Goal: Task Accomplishment & Management: Manage account settings

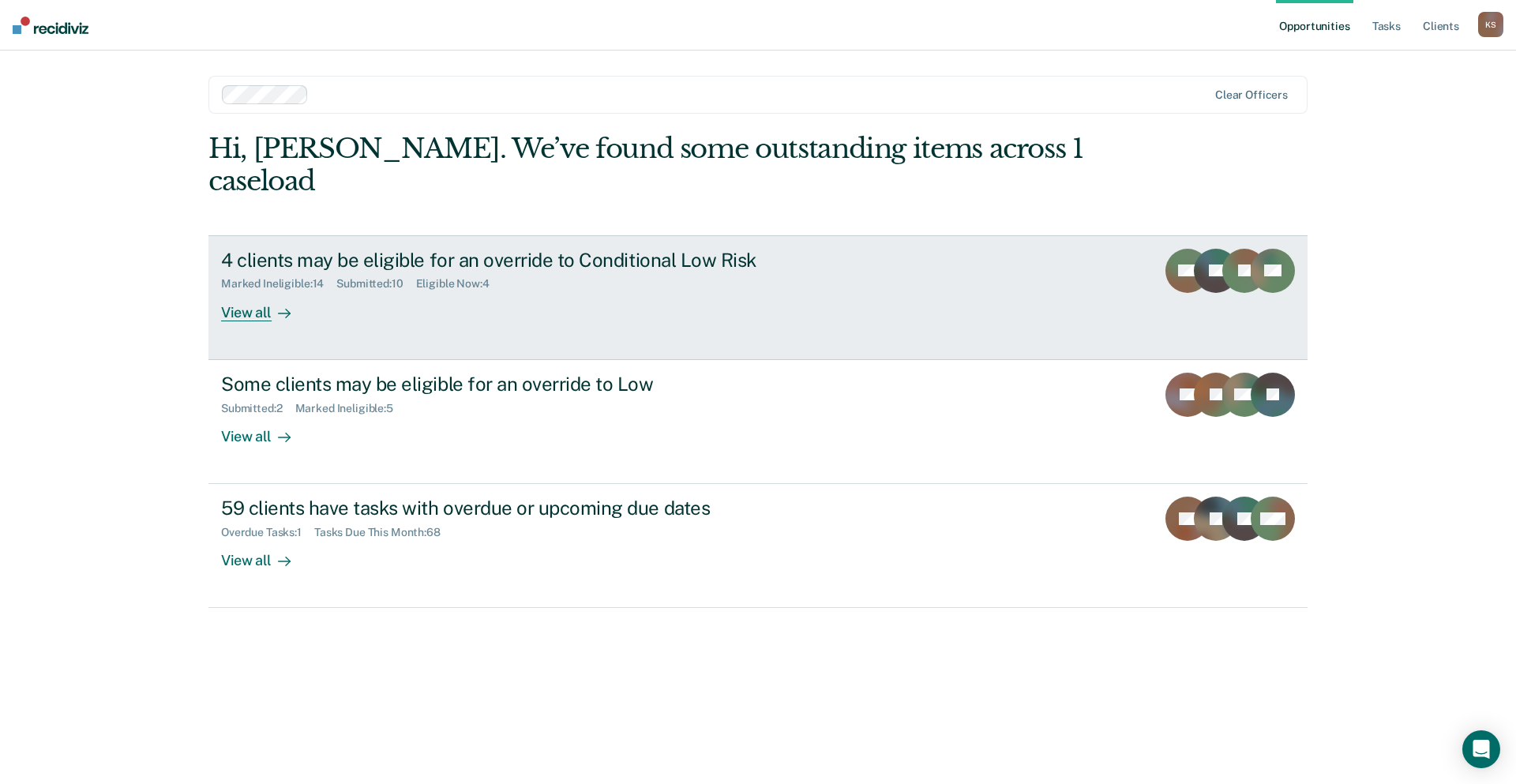
click at [816, 235] on link "4 clients may be eligible for an override to Conditional Low Risk Marked Inelig…" at bounding box center [758, 298] width 1099 height 125
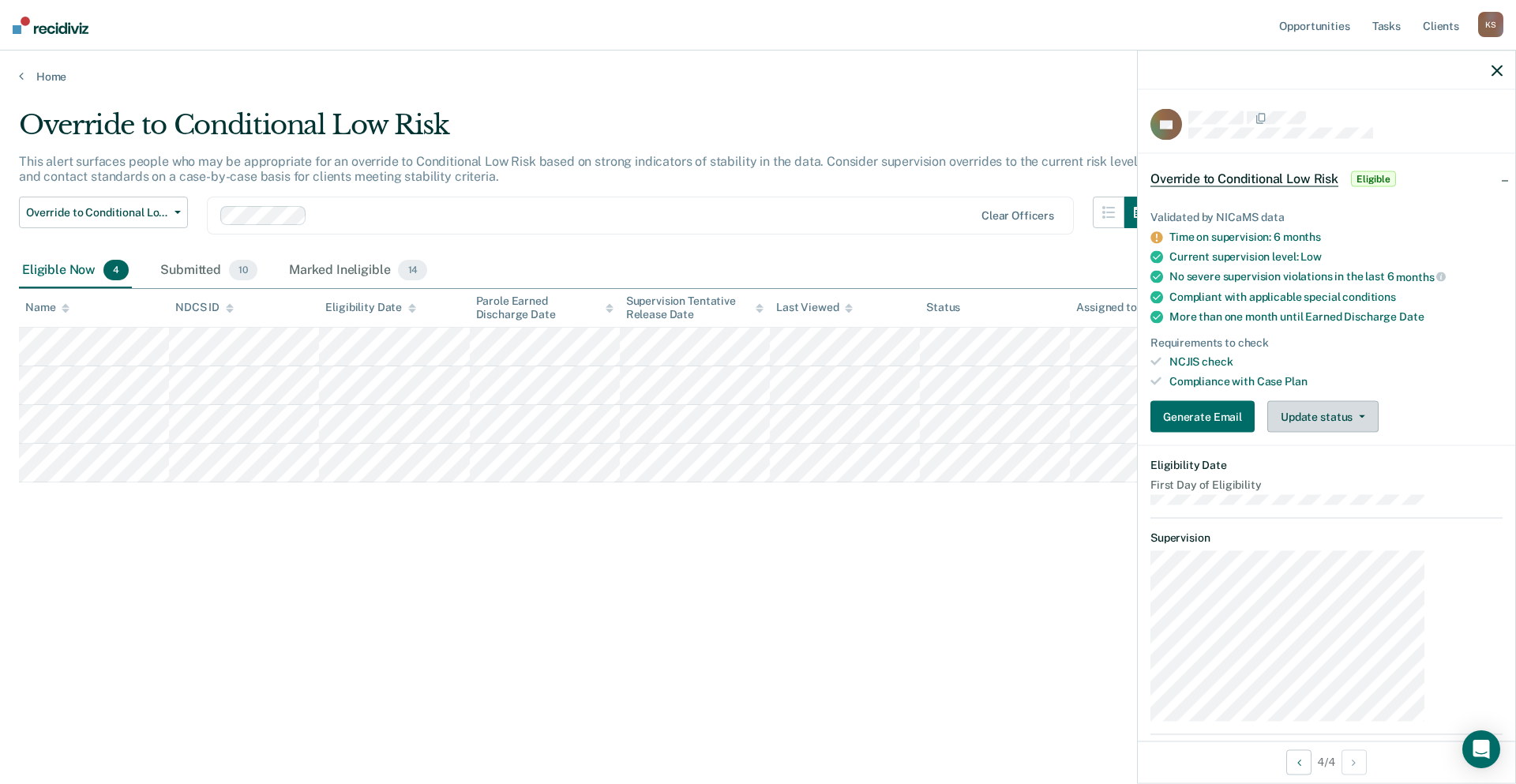
click at [1351, 401] on button "Update status" at bounding box center [1322, 416] width 111 height 31
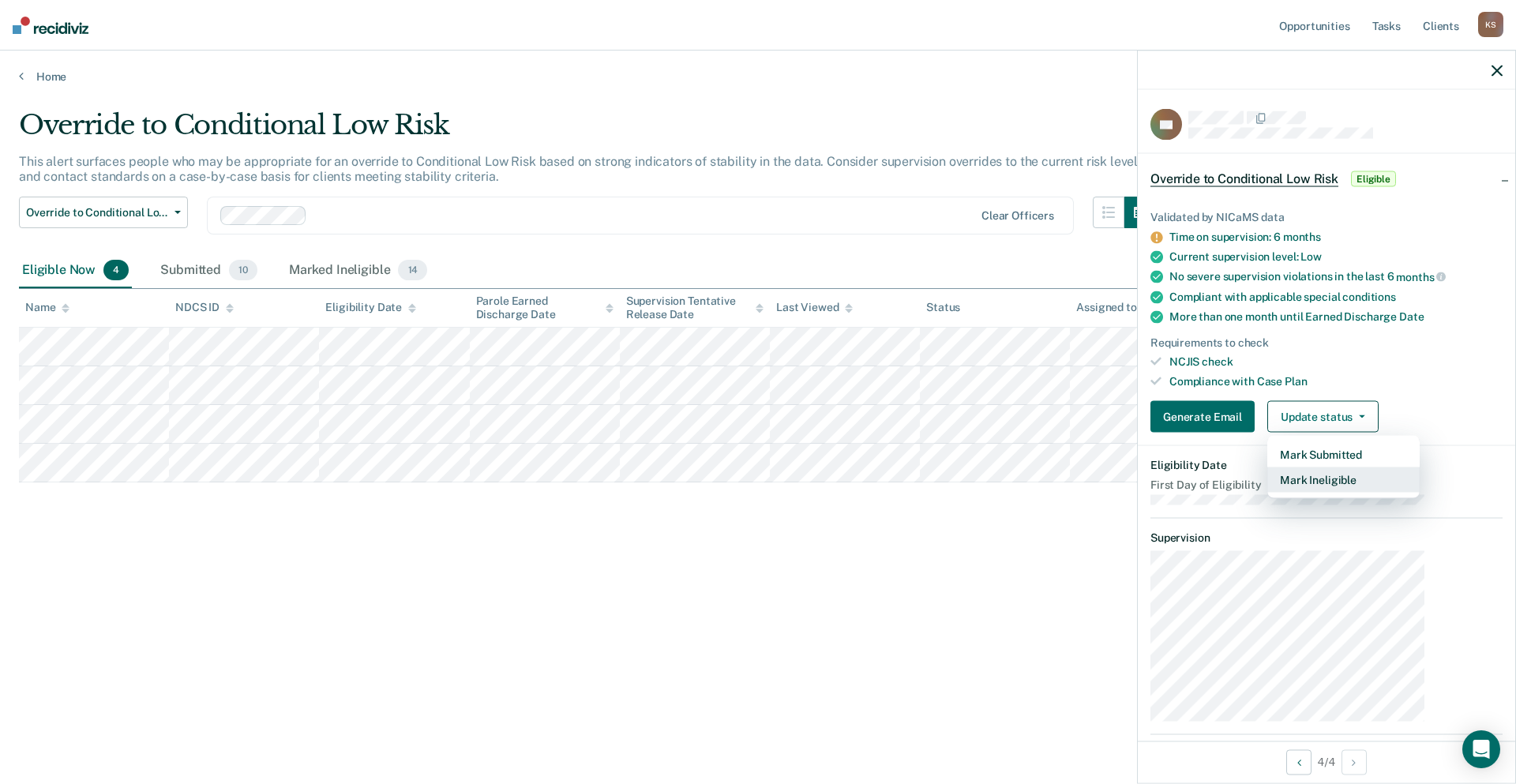
click at [1366, 467] on button "Mark Ineligible" at bounding box center [1343, 479] width 153 height 25
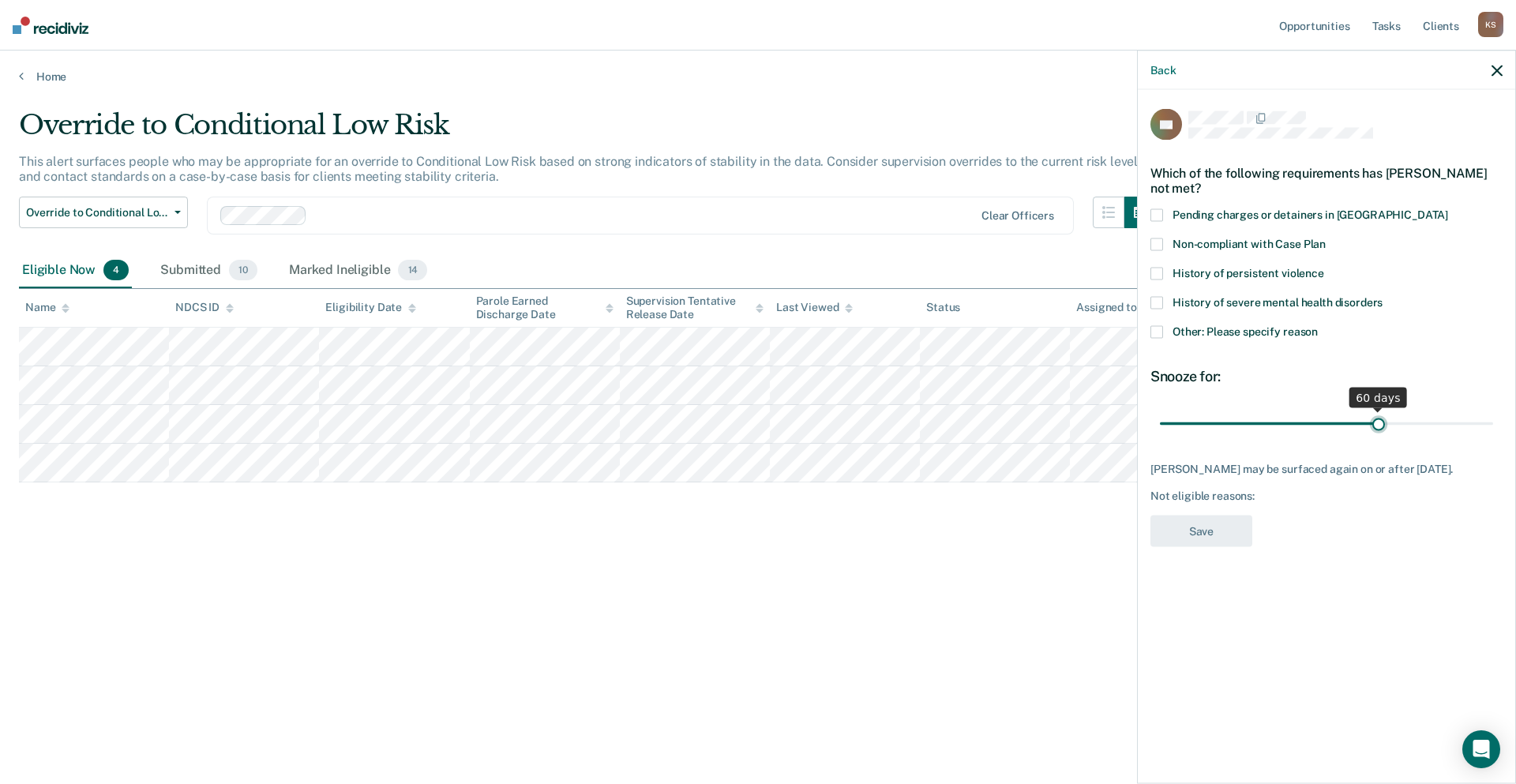
drag, startPoint x: 1313, startPoint y: 349, endPoint x: 1404, endPoint y: 349, distance: 91.0
type input "60"
click at [1404, 410] on input "range" at bounding box center [1327, 424] width 333 height 28
click at [1271, 324] on span "Other: Please specify reason" at bounding box center [1245, 331] width 145 height 13
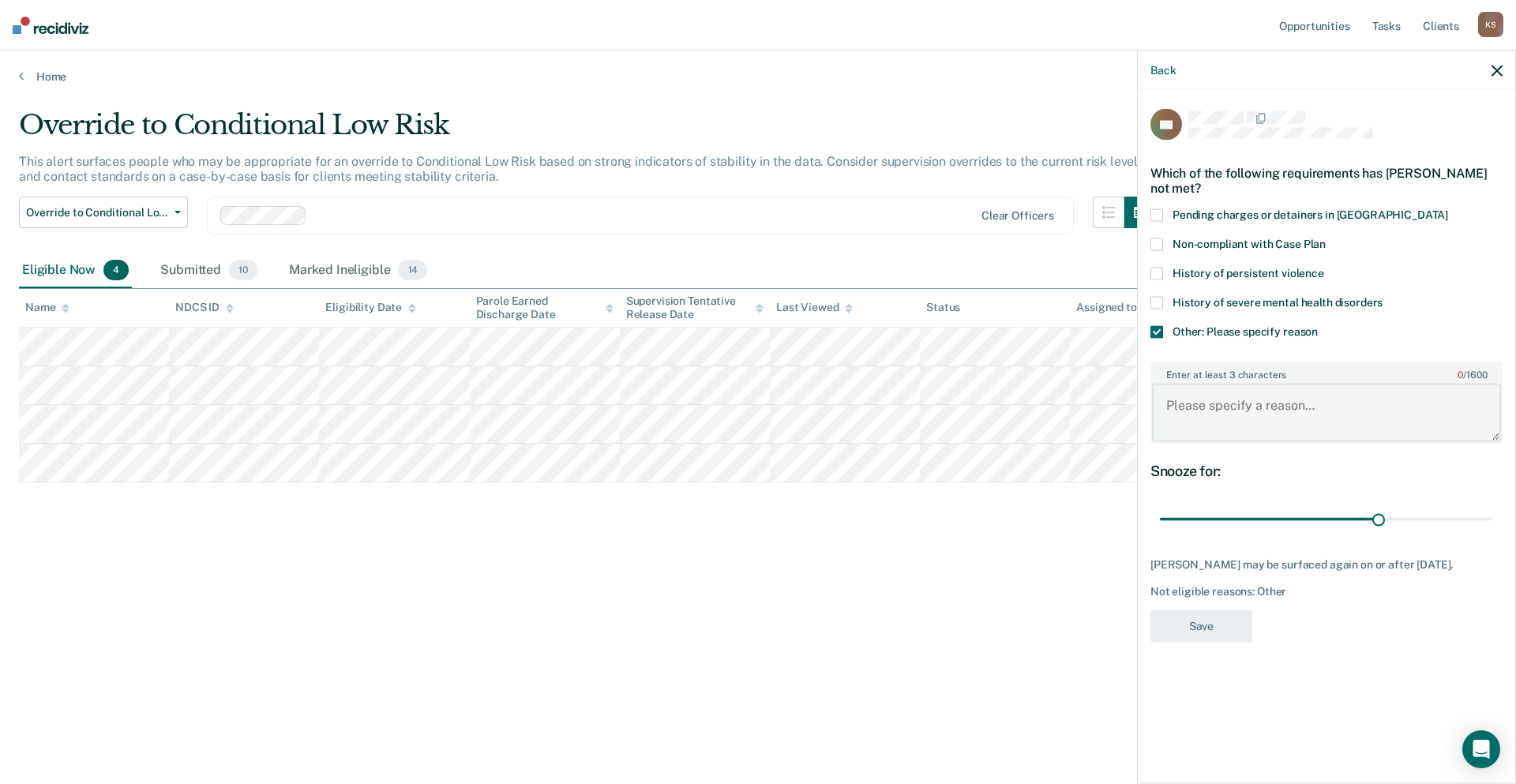
click at [1294, 383] on textarea "Enter at least 3 characters 0 / 1600" at bounding box center [1327, 413] width 349 height 59
type textarea "Client has only been on parole for 6 months. Will reassess."
click at [1252, 610] on button "Save" at bounding box center [1201, 626] width 102 height 32
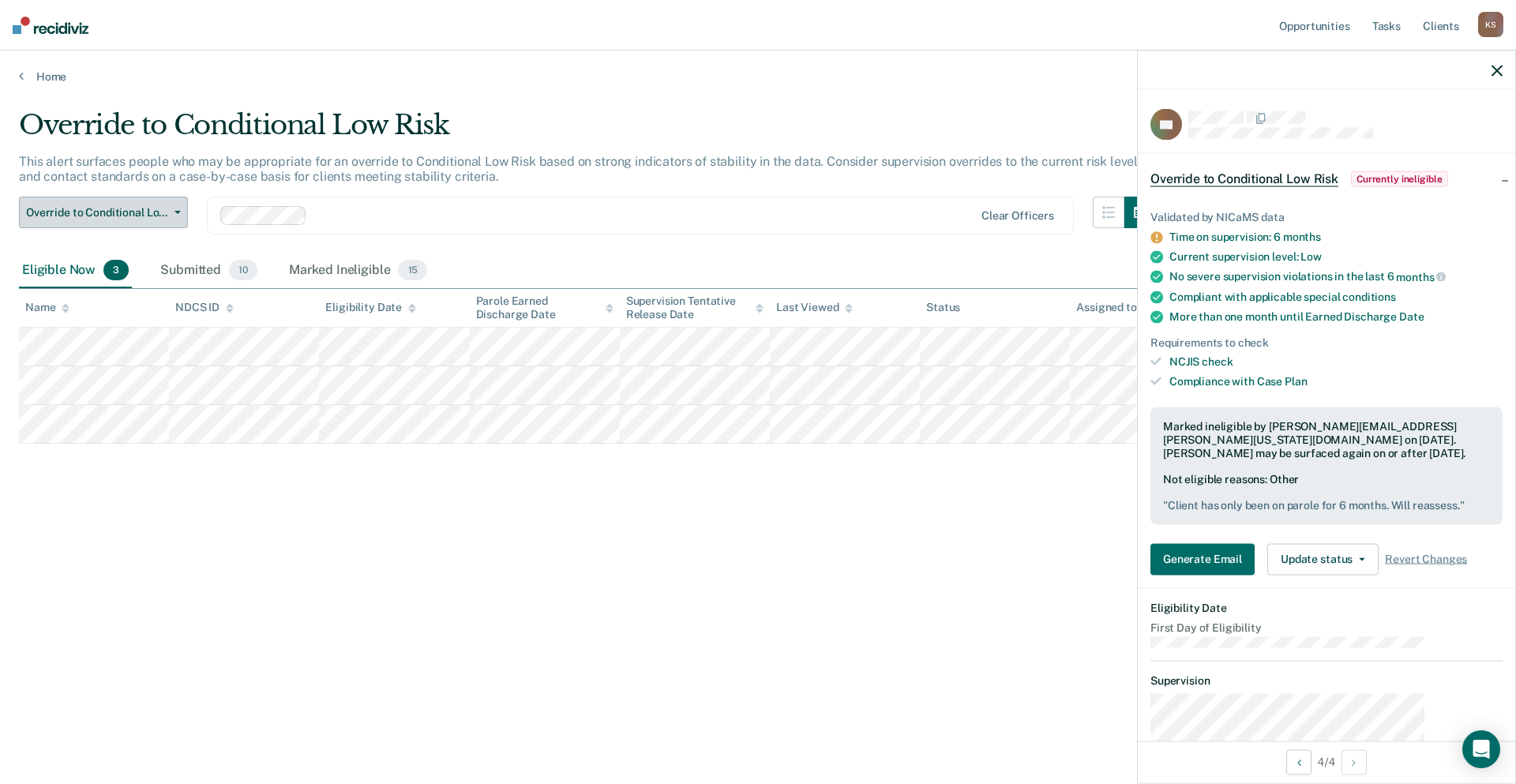
click at [154, 197] on button "Override to Conditional Low Risk" at bounding box center [104, 212] width 169 height 31
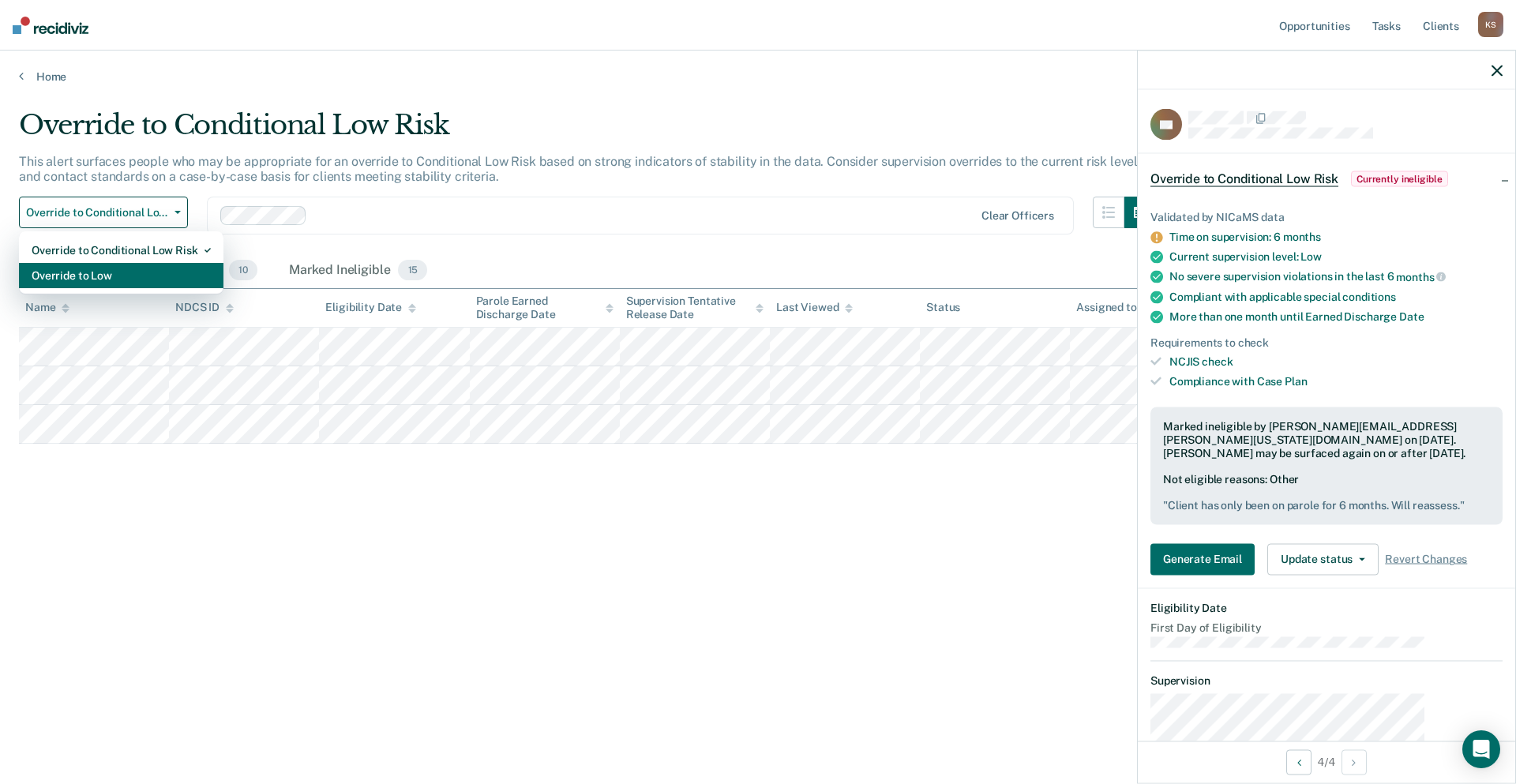
click at [129, 263] on div "Override to Low" at bounding box center [120, 275] width 179 height 25
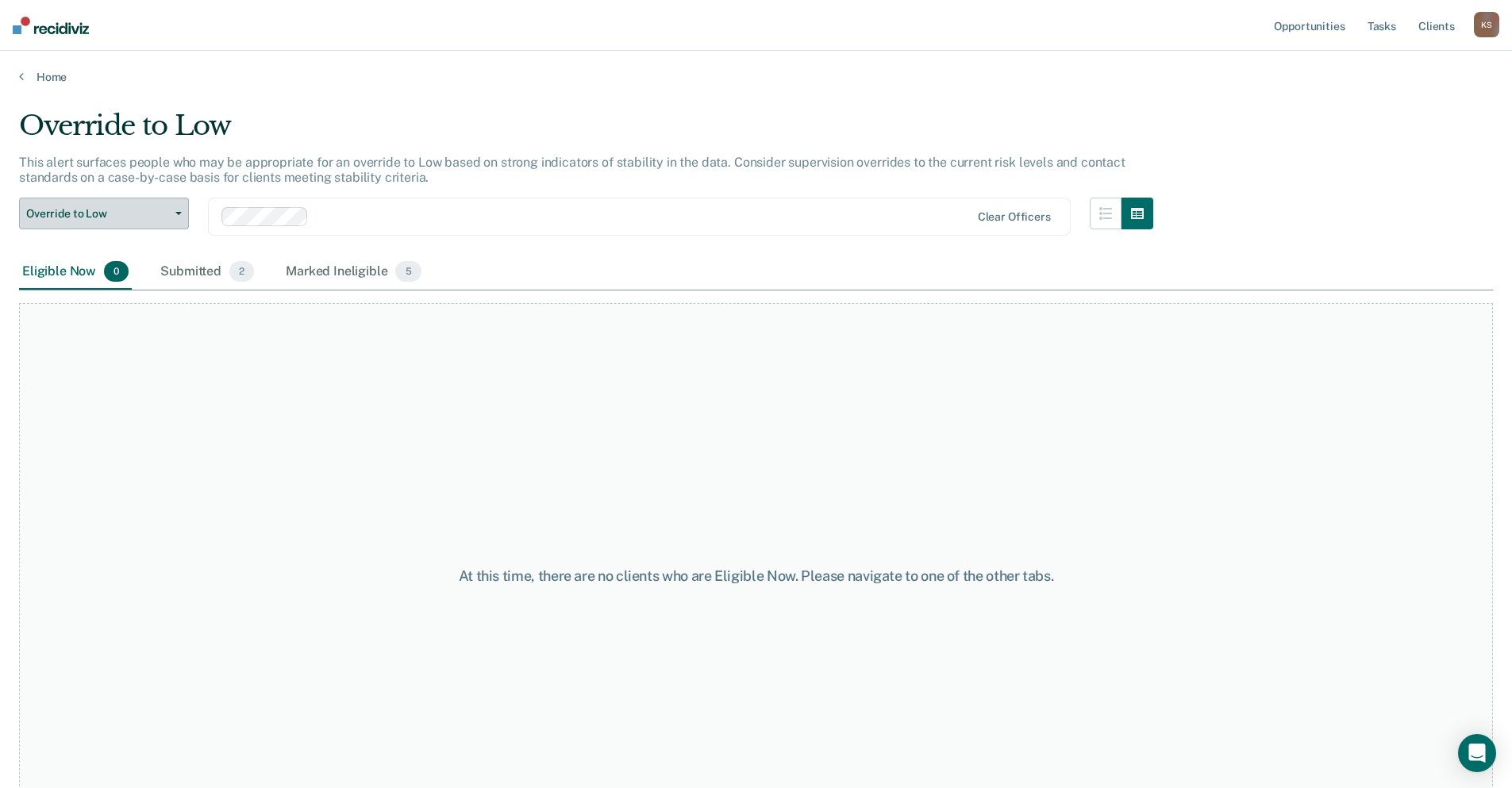
click at [121, 207] on span "Override to Low" at bounding box center [97, 213] width 143 height 14
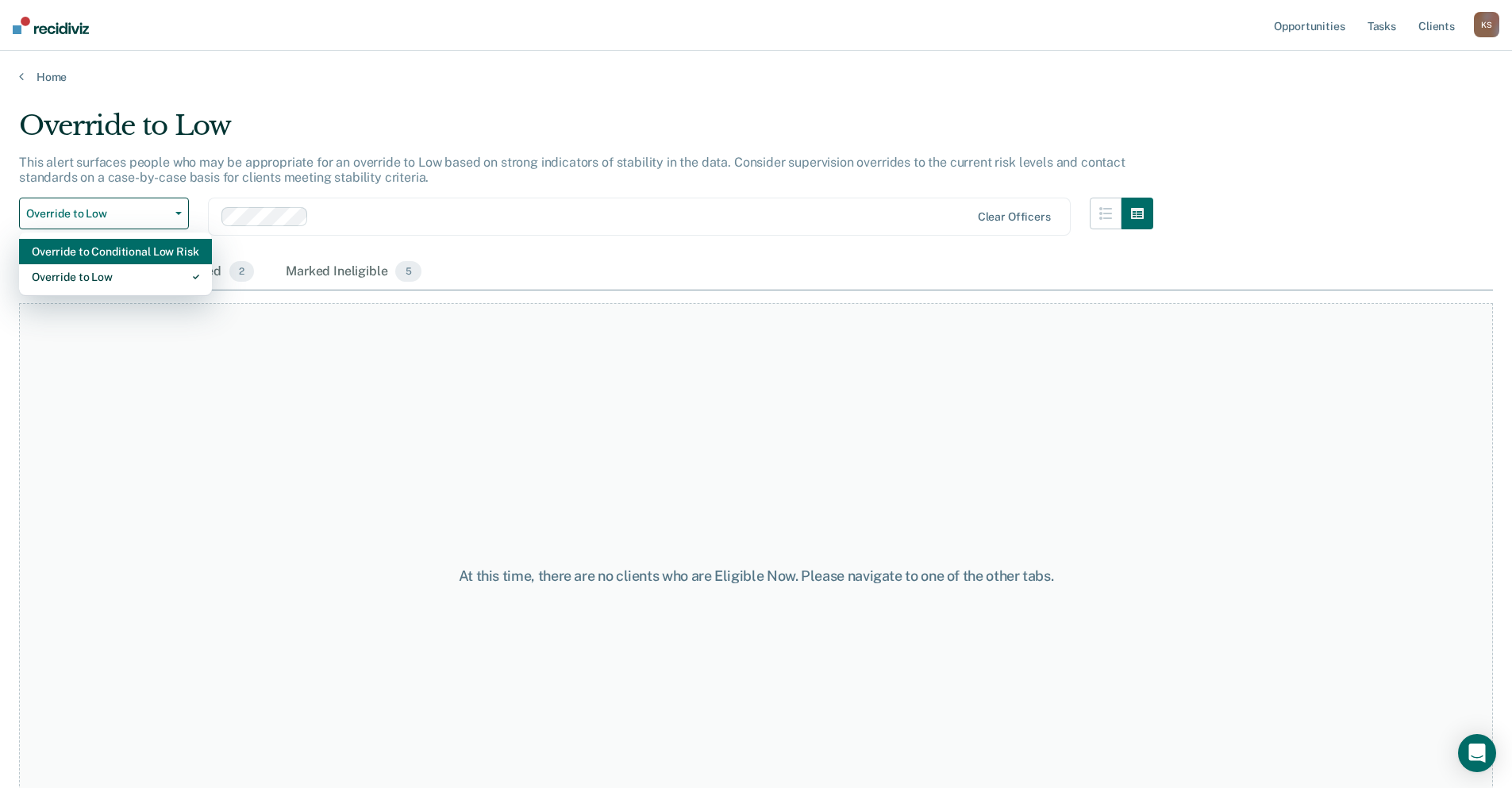
click at [121, 238] on div "Override to Conditional Low Risk" at bounding box center [115, 250] width 167 height 25
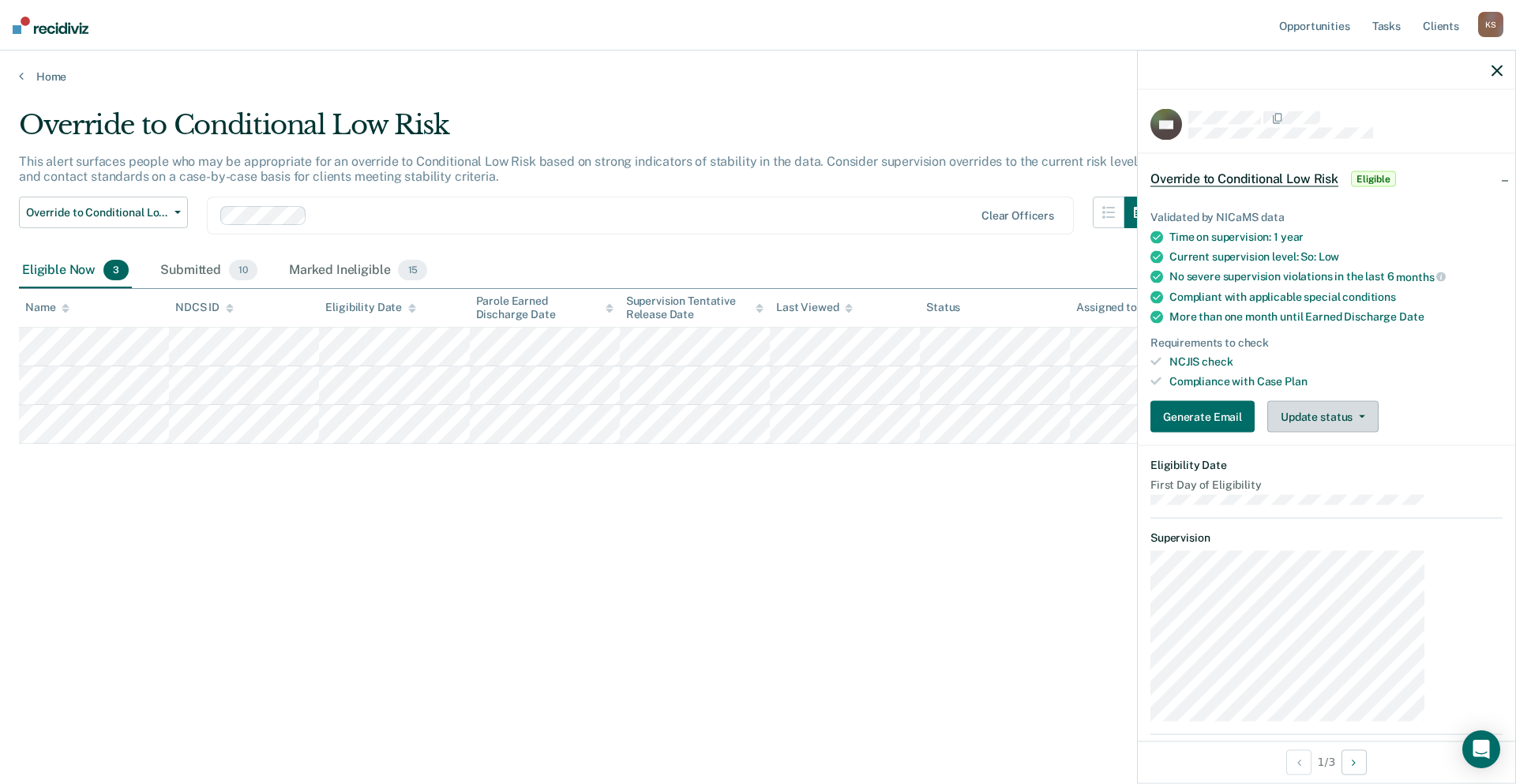
click at [1340, 401] on button "Update status" at bounding box center [1322, 416] width 111 height 31
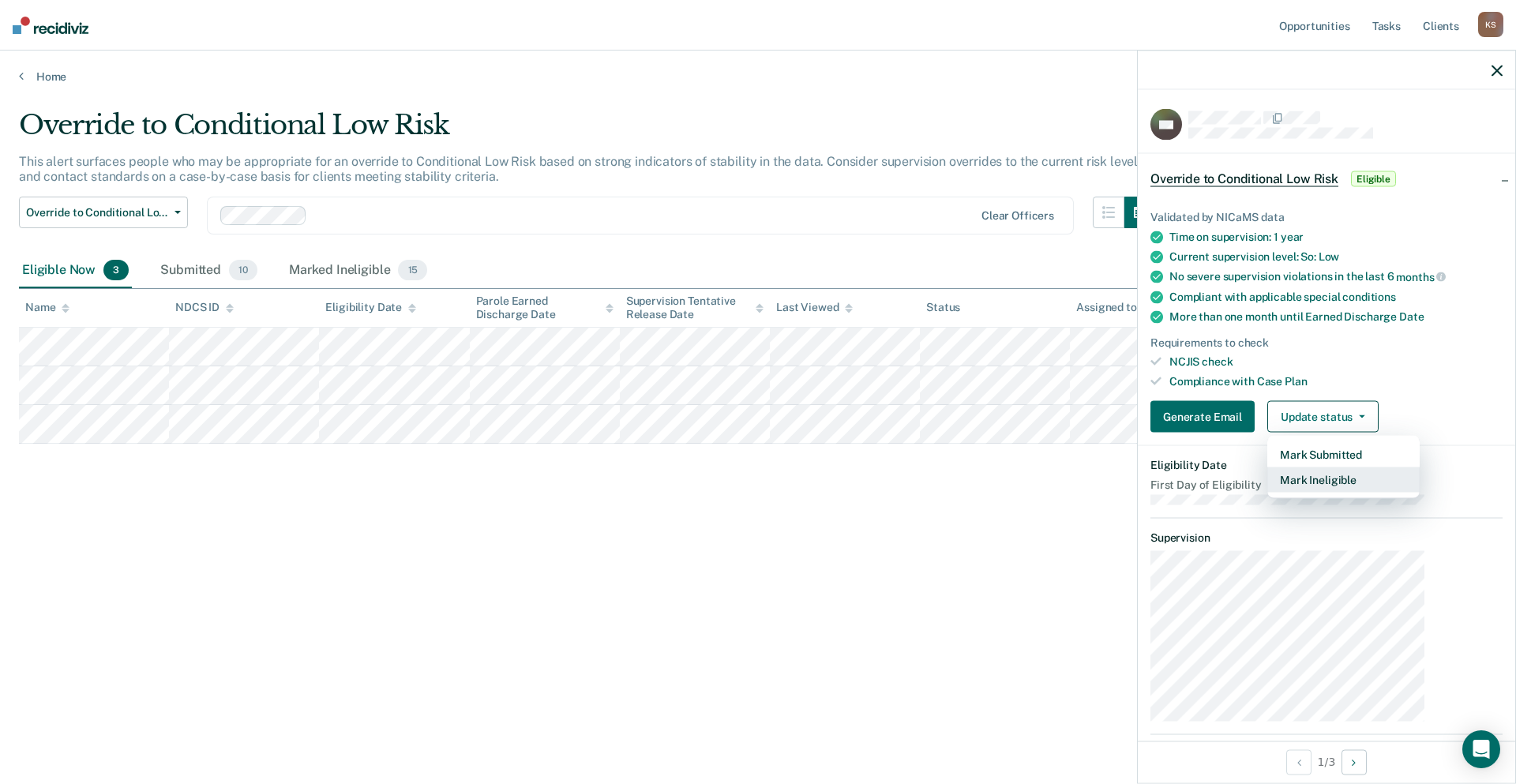
click at [1355, 467] on button "Mark Ineligible" at bounding box center [1343, 479] width 153 height 25
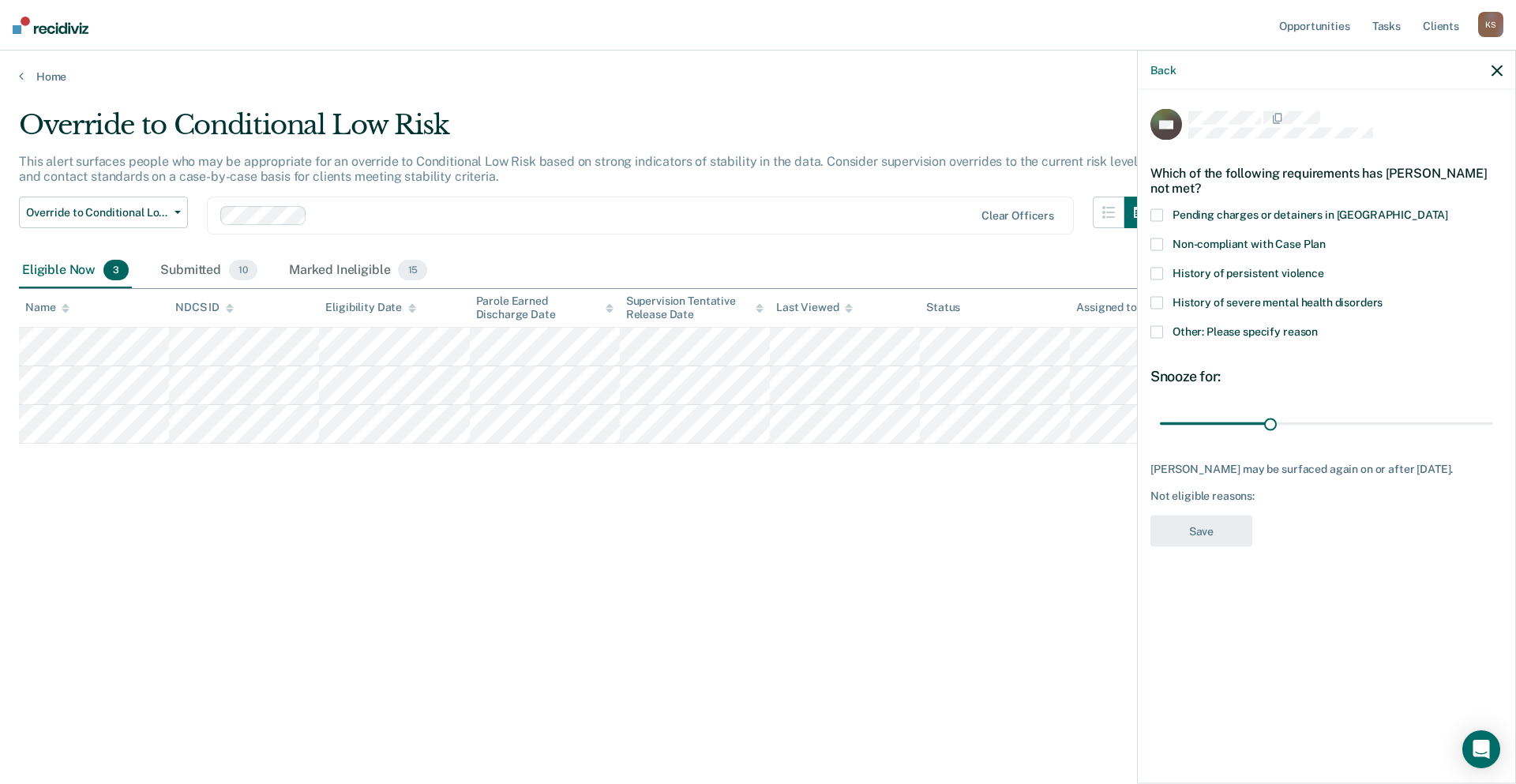
click at [1287, 324] on span "Other: Please specify reason" at bounding box center [1245, 331] width 145 height 13
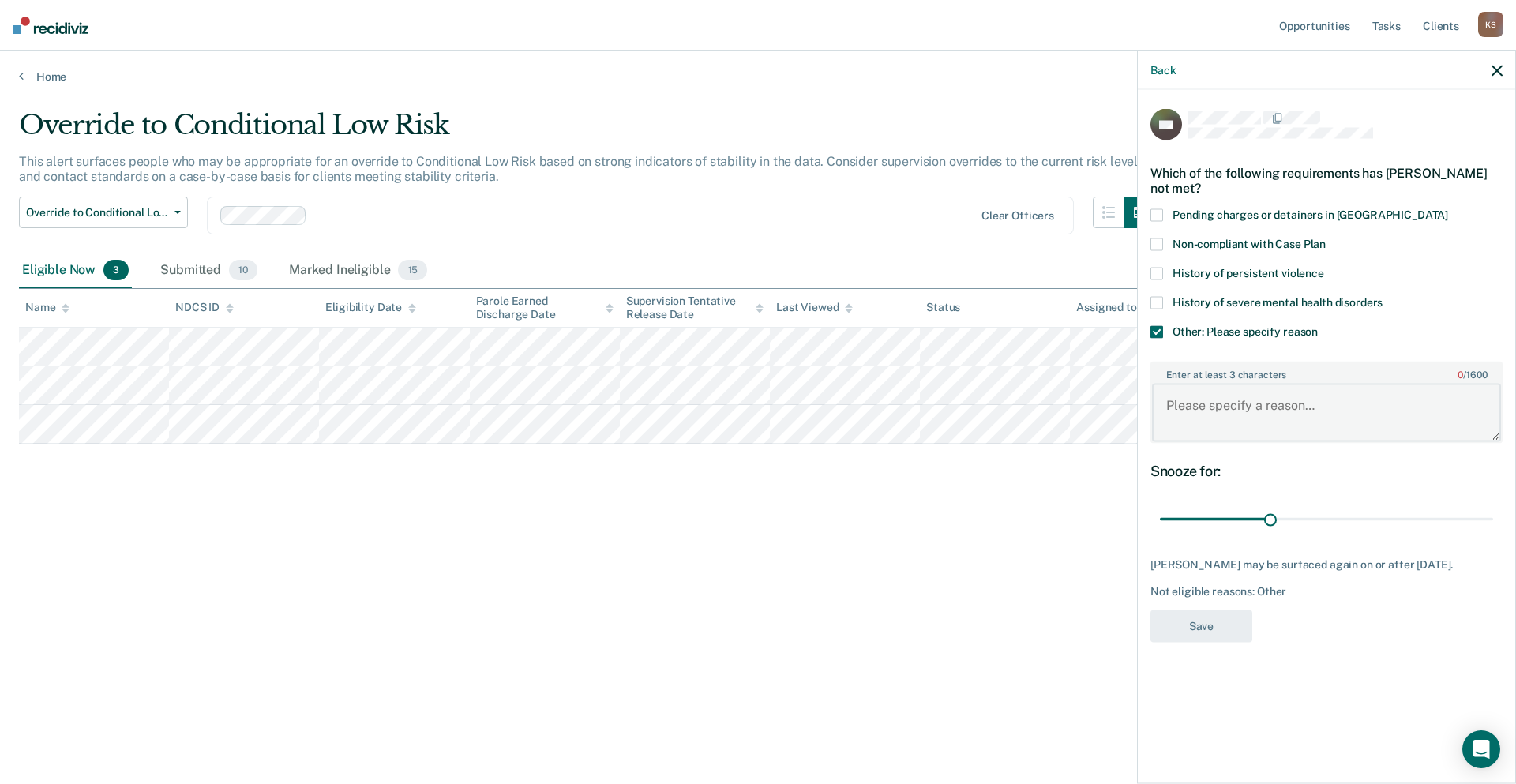
click at [1310, 383] on textarea "Enter at least 3 characters 0 / 1600" at bounding box center [1327, 413] width 349 height 59
type textarea "Client is an SO"
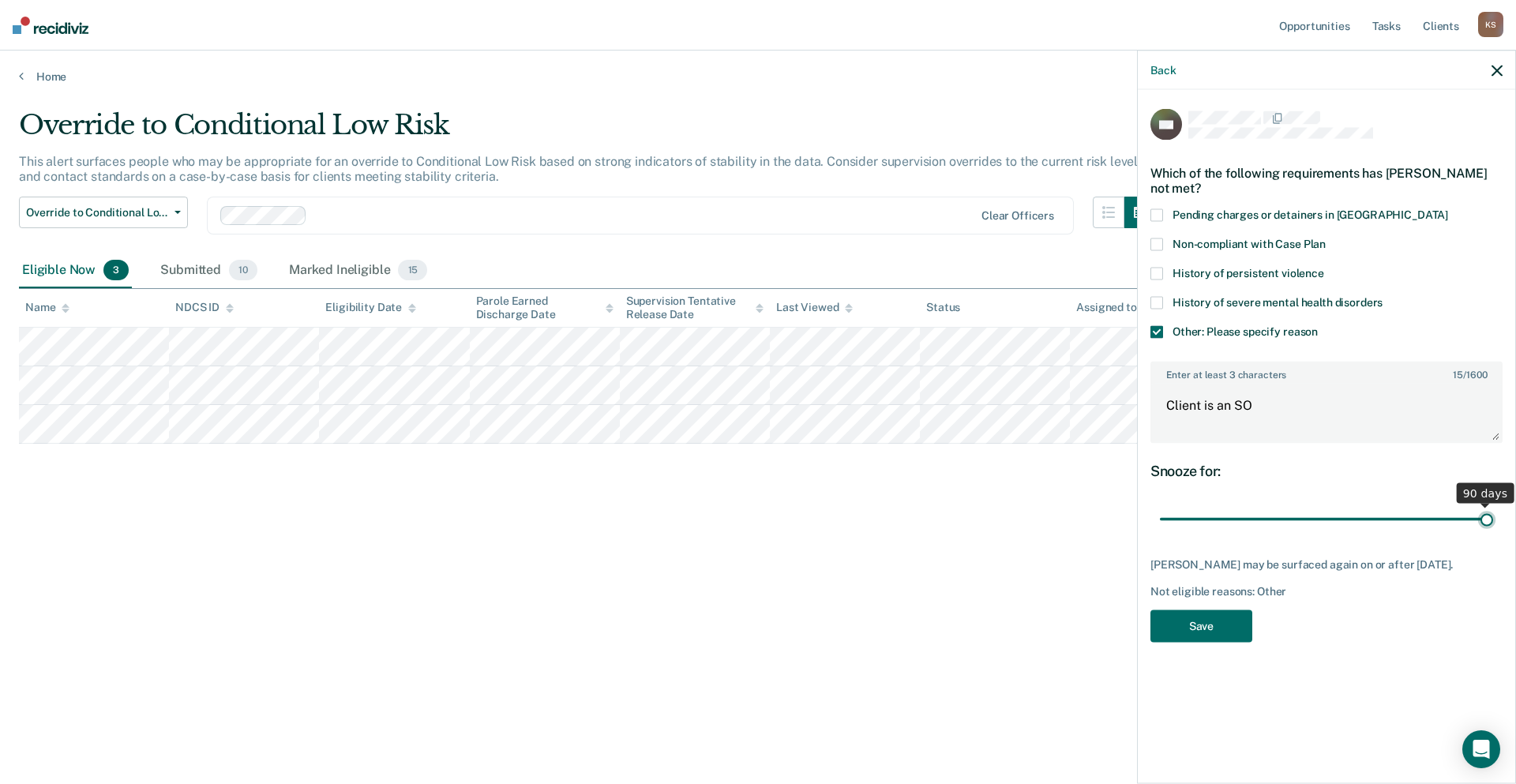
drag, startPoint x: 1314, startPoint y: 447, endPoint x: 1734, endPoint y: 554, distance: 433.4
type input "90"
click at [1493, 533] on input "range" at bounding box center [1327, 519] width 333 height 28
click at [1252, 610] on button "Save" at bounding box center [1201, 626] width 102 height 32
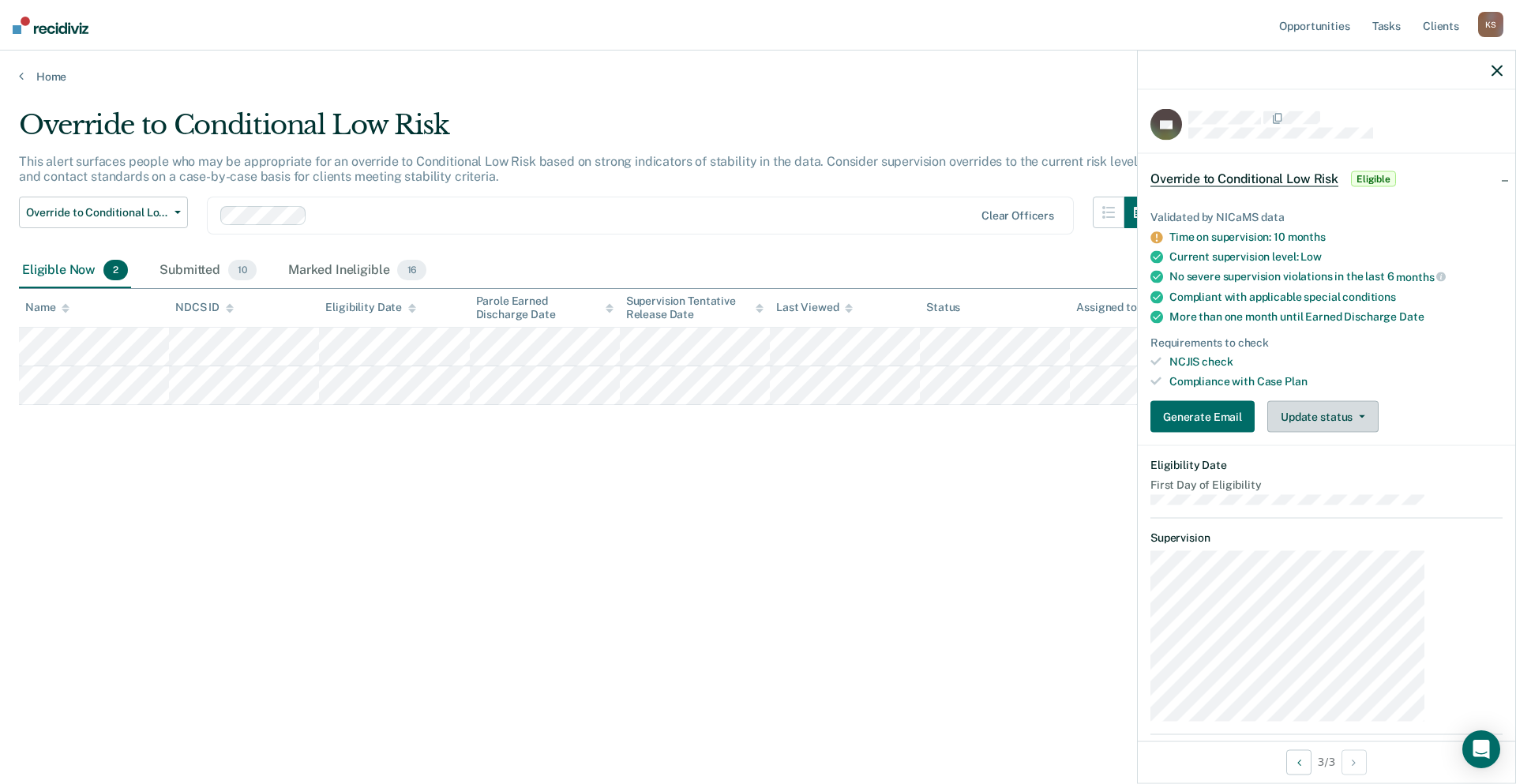
click at [1369, 401] on button "Update status" at bounding box center [1322, 416] width 111 height 31
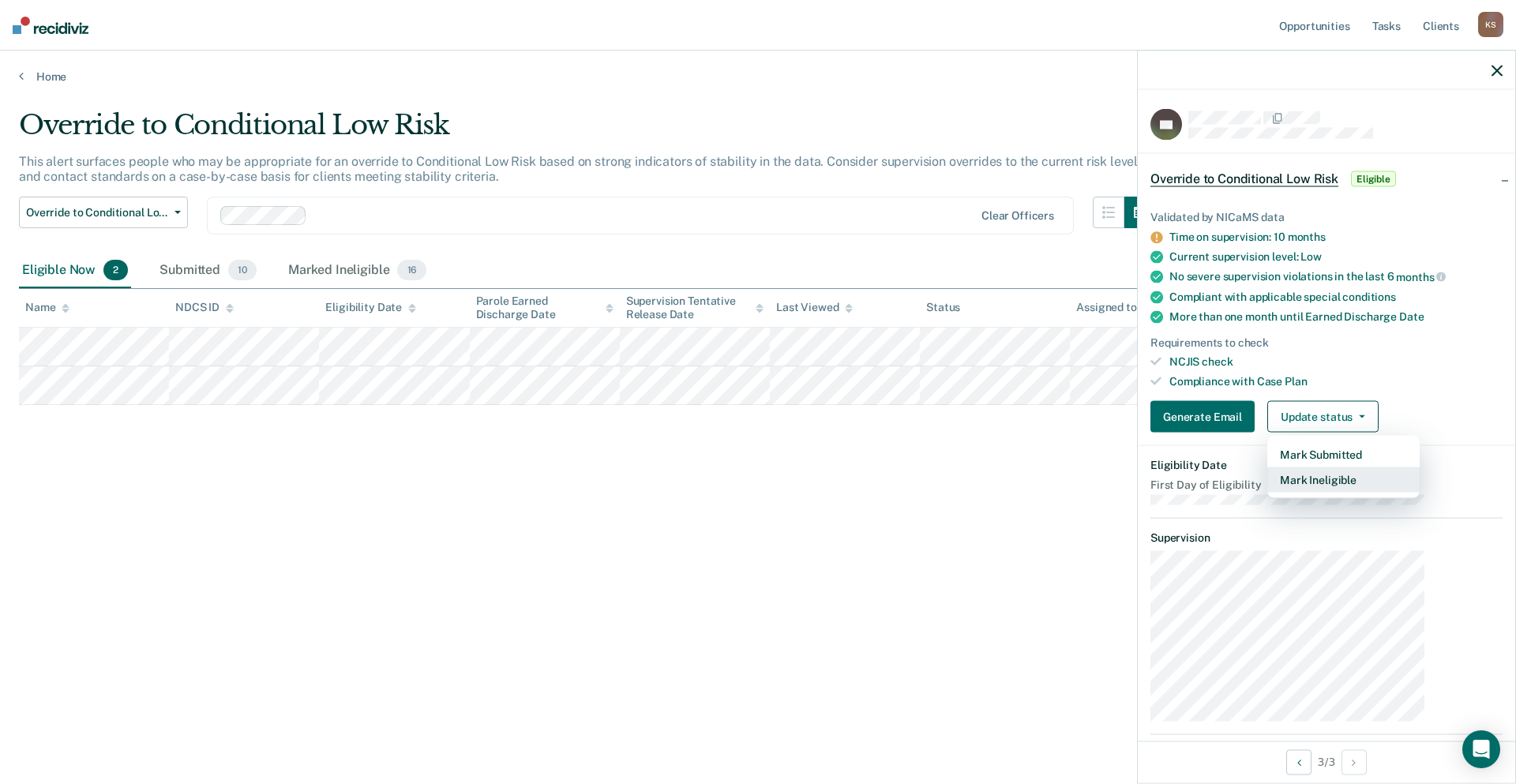
click at [1394, 467] on button "Mark Ineligible" at bounding box center [1343, 479] width 153 height 25
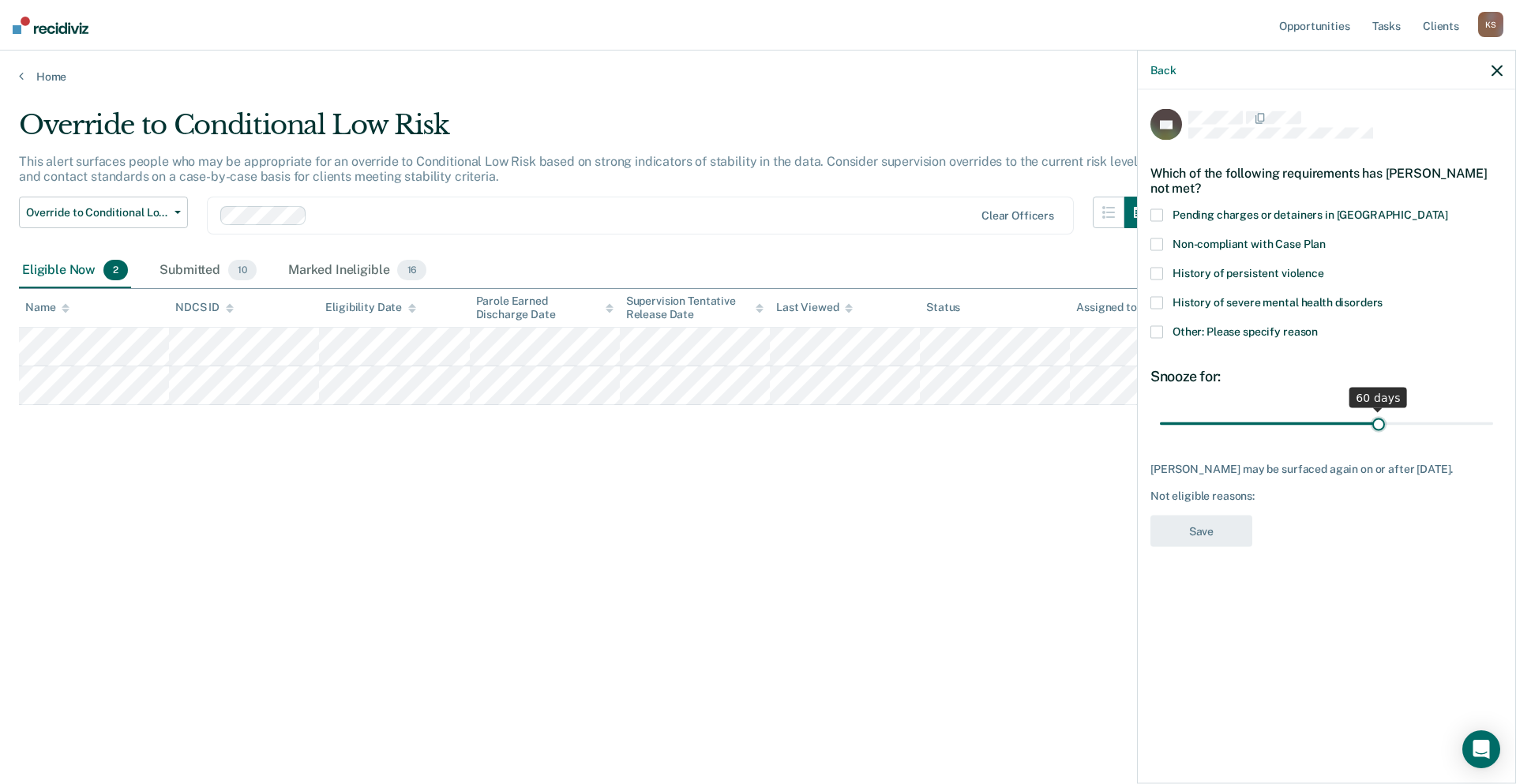
drag, startPoint x: 1315, startPoint y: 347, endPoint x: 1404, endPoint y: 345, distance: 89.0
type input "60"
click at [1404, 410] on input "range" at bounding box center [1327, 424] width 333 height 28
click at [1257, 324] on span "Other: Please specify reason" at bounding box center [1245, 331] width 145 height 13
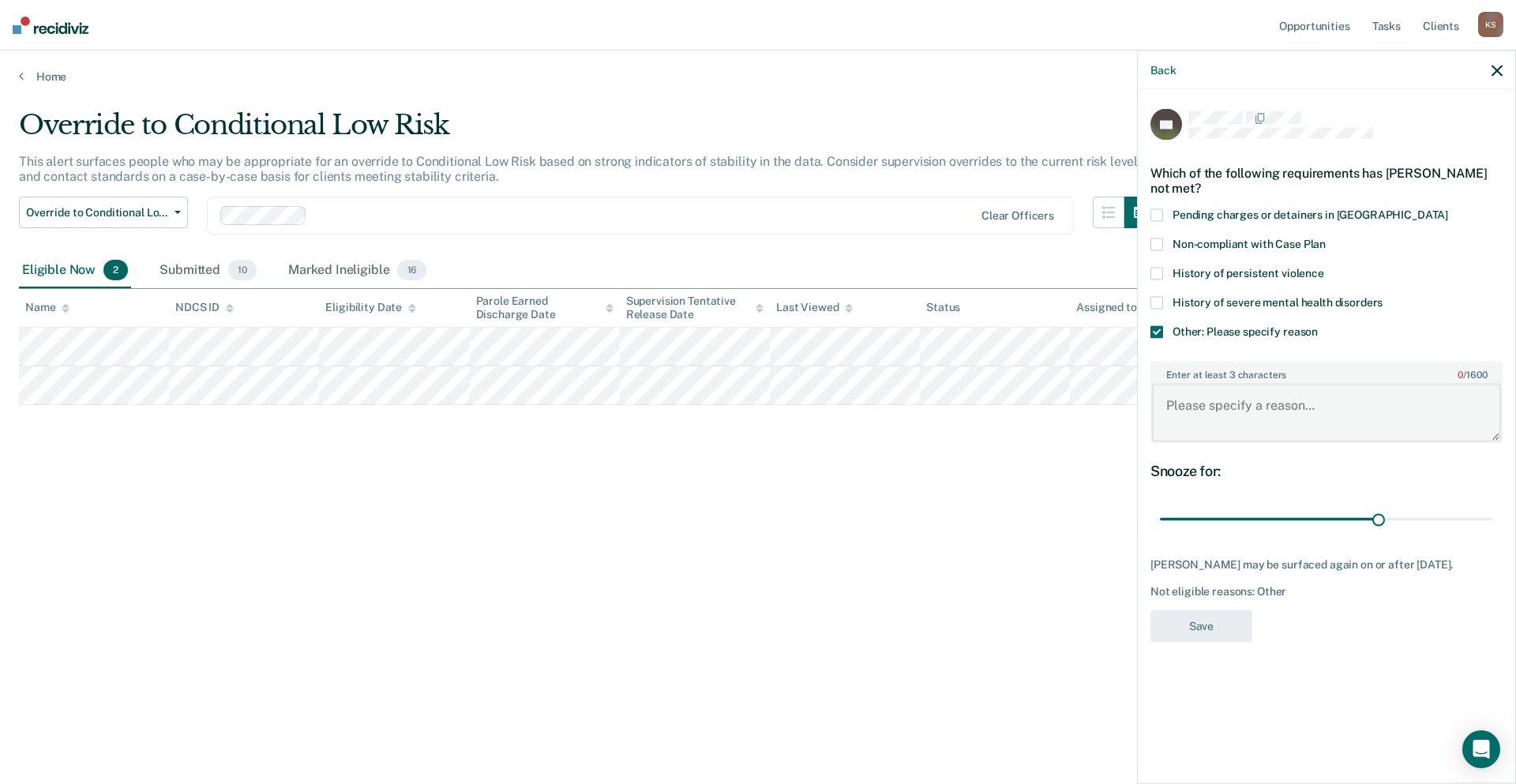
click at [1265, 383] on textarea "Enter at least 3 characters 0 / 1600" at bounding box center [1327, 413] width 349 height 59
type textarea "Will reassess at 1 year"
click at [1252, 610] on button "Save" at bounding box center [1201, 626] width 102 height 32
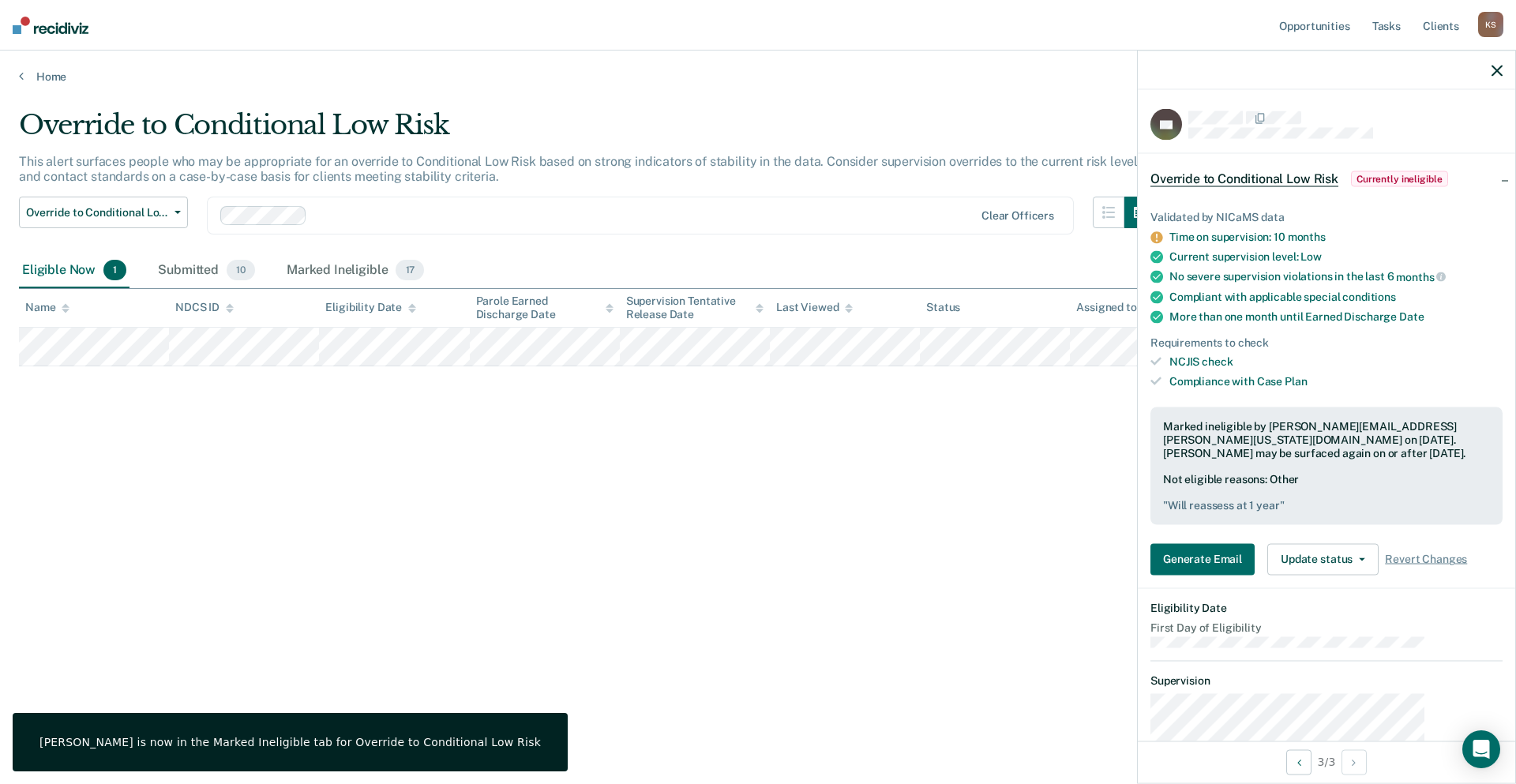
click at [293, 379] on div "Override to Conditional Low Risk This alert surfaces people who may be appropri…" at bounding box center [758, 387] width 1478 height 556
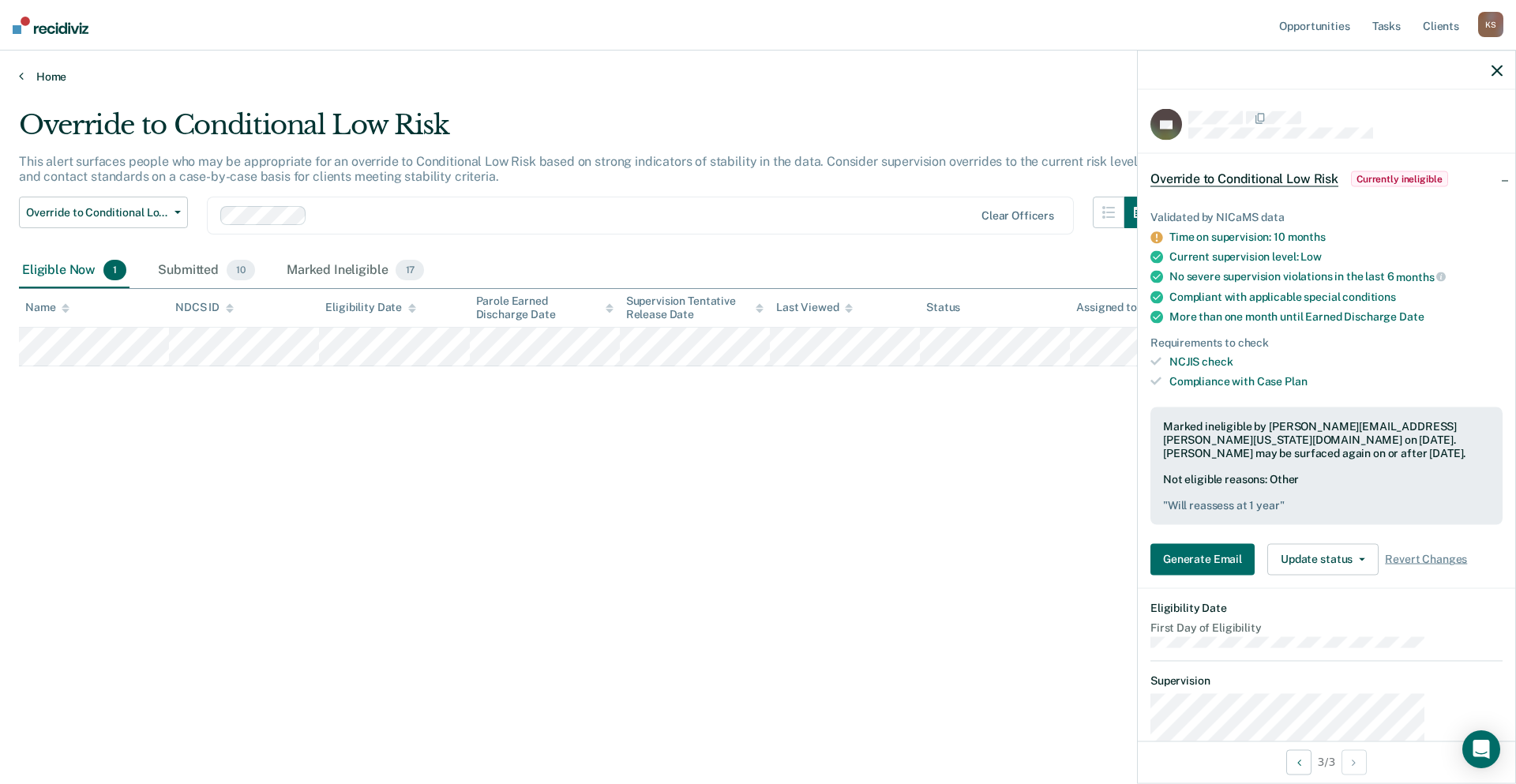
click at [48, 70] on link "Home" at bounding box center [758, 76] width 1478 height 14
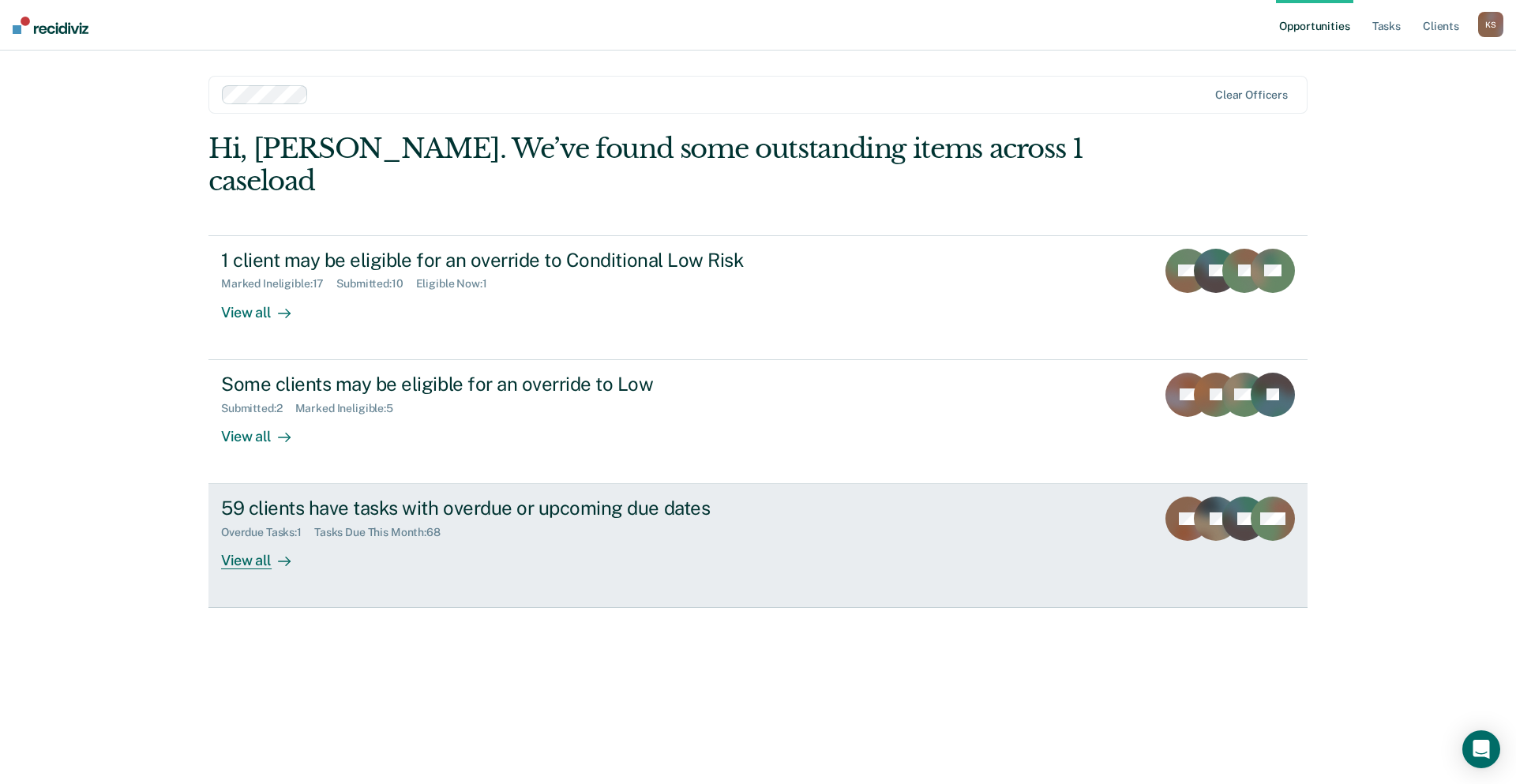
click at [574, 496] on div "59 clients have tasks with overdue or upcoming due dates Overdue Tasks : 1 Task…" at bounding box center [517, 532] width 592 height 73
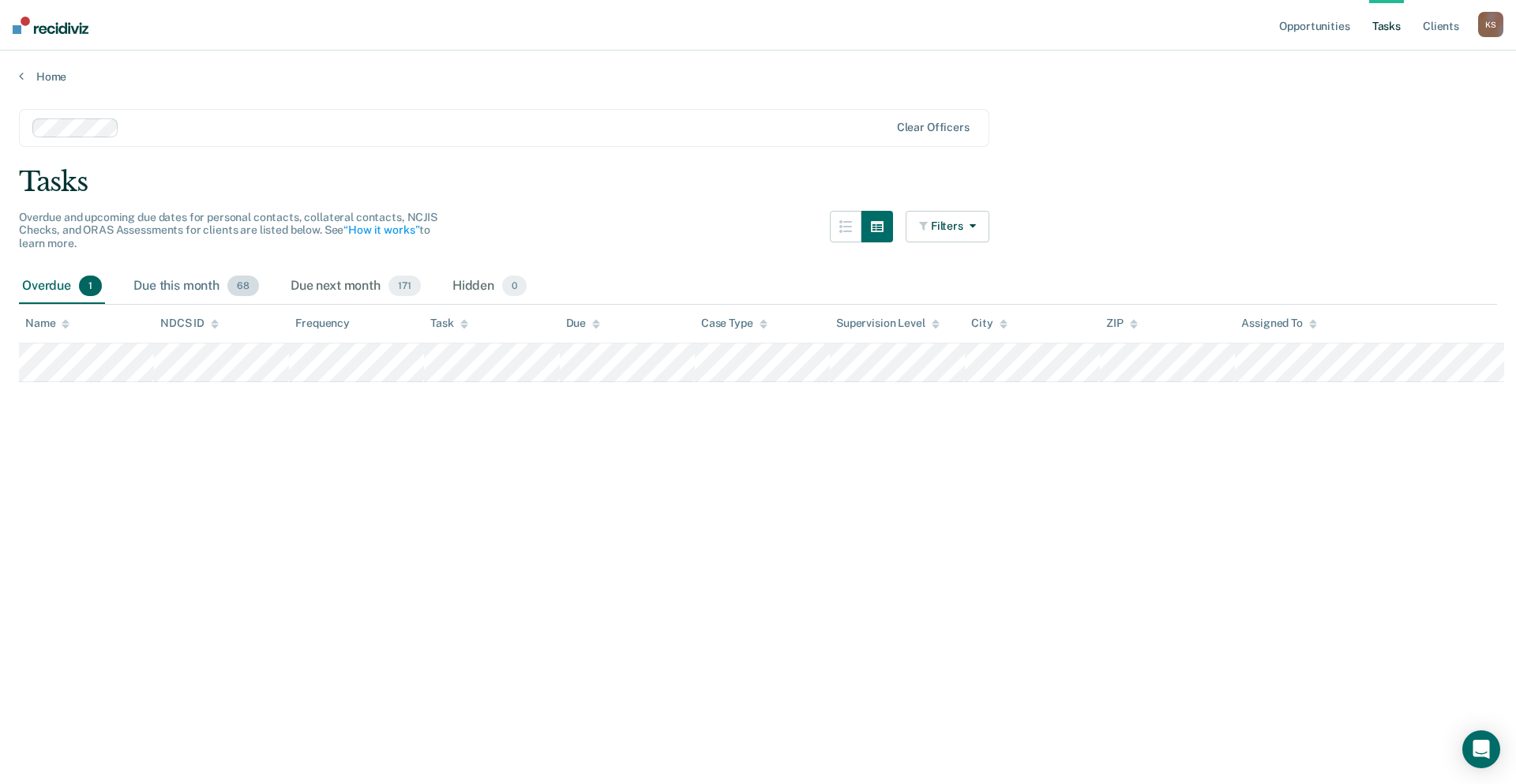
click at [183, 269] on div "Due this month 68" at bounding box center [196, 287] width 131 height 35
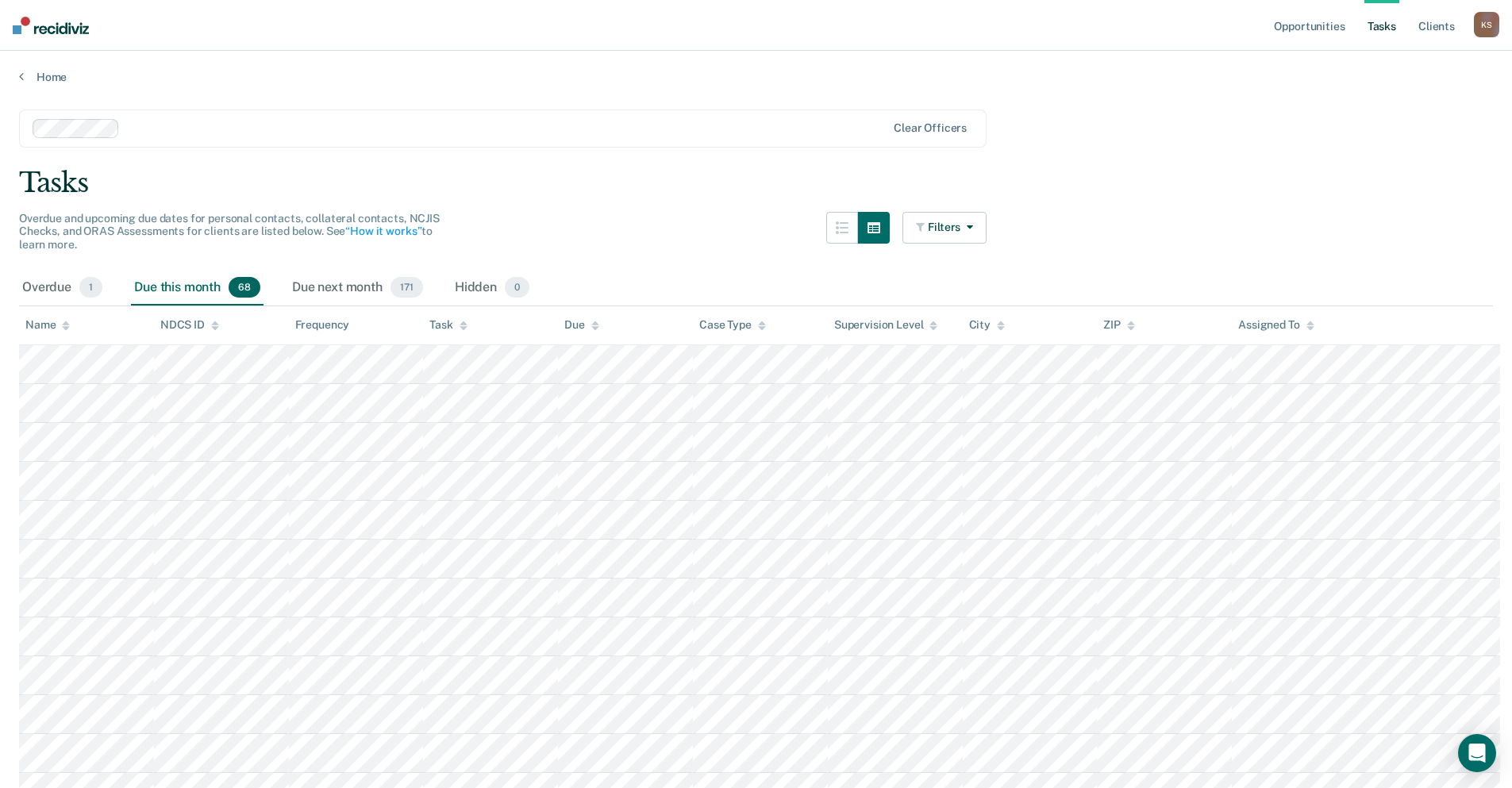
click at [459, 326] on icon at bounding box center [463, 328] width 8 height 4
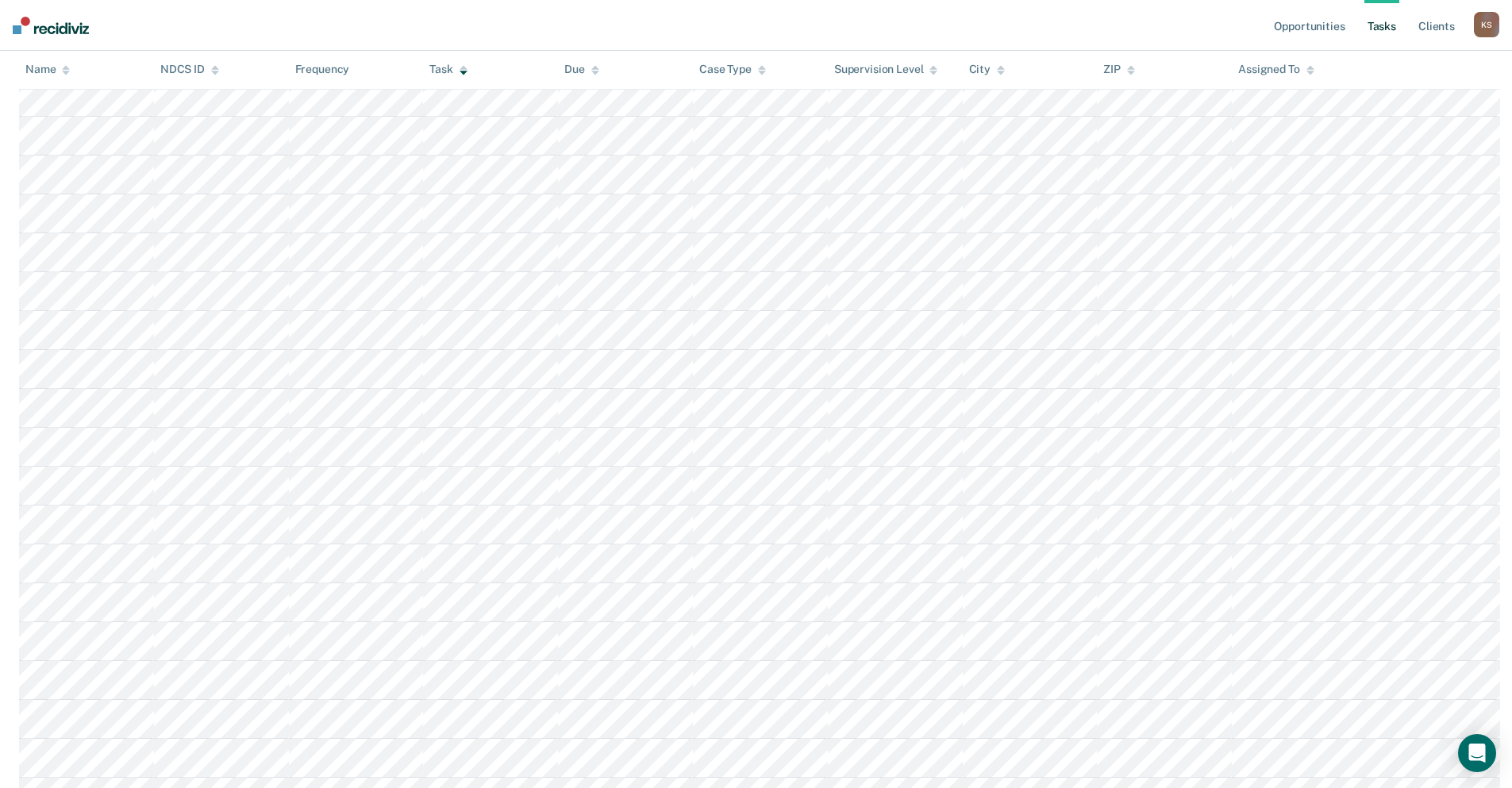
scroll to position [1560, 0]
